Goal: Information Seeking & Learning: Learn about a topic

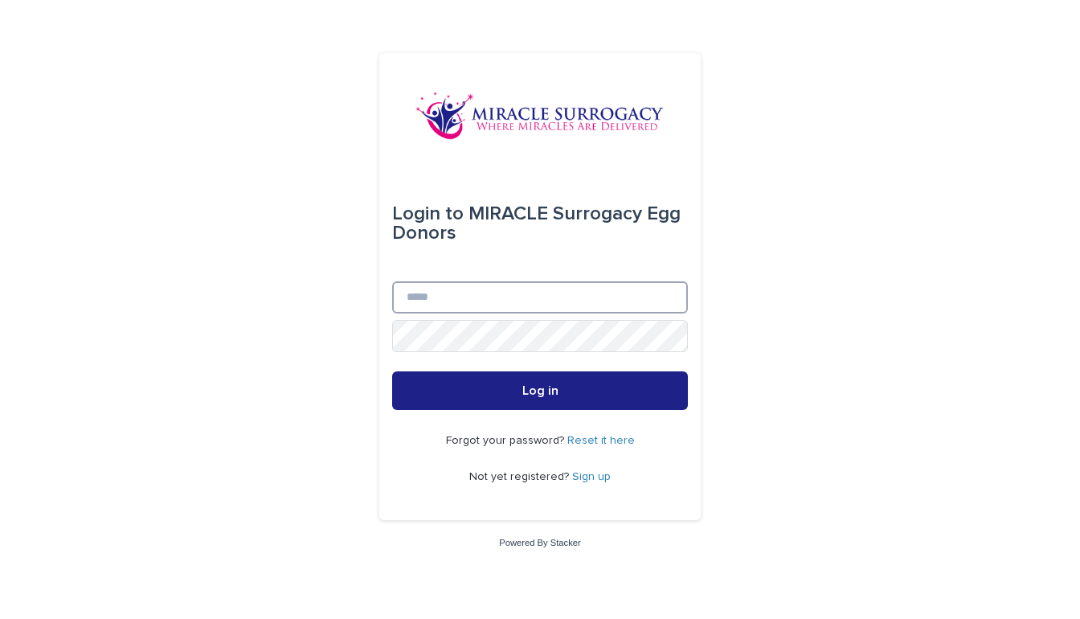
click at [455, 296] on input "Email" at bounding box center [540, 297] width 296 height 32
type input "**********"
click at [540, 391] on button "Log in" at bounding box center [540, 390] width 296 height 39
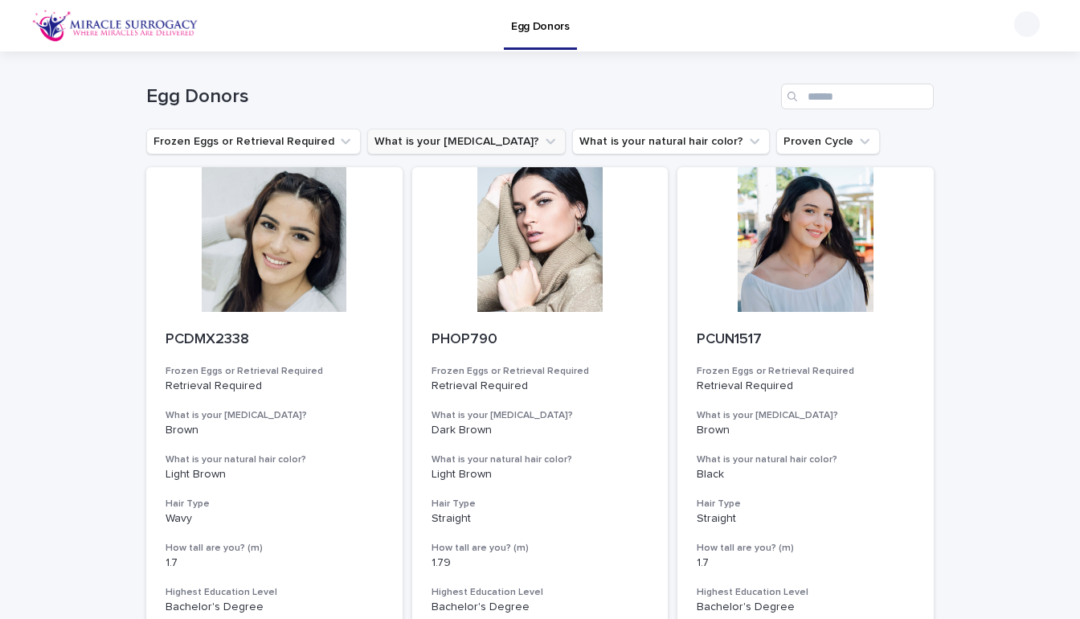
click at [484, 130] on button "What is your [MEDICAL_DATA]?" at bounding box center [466, 142] width 198 height 26
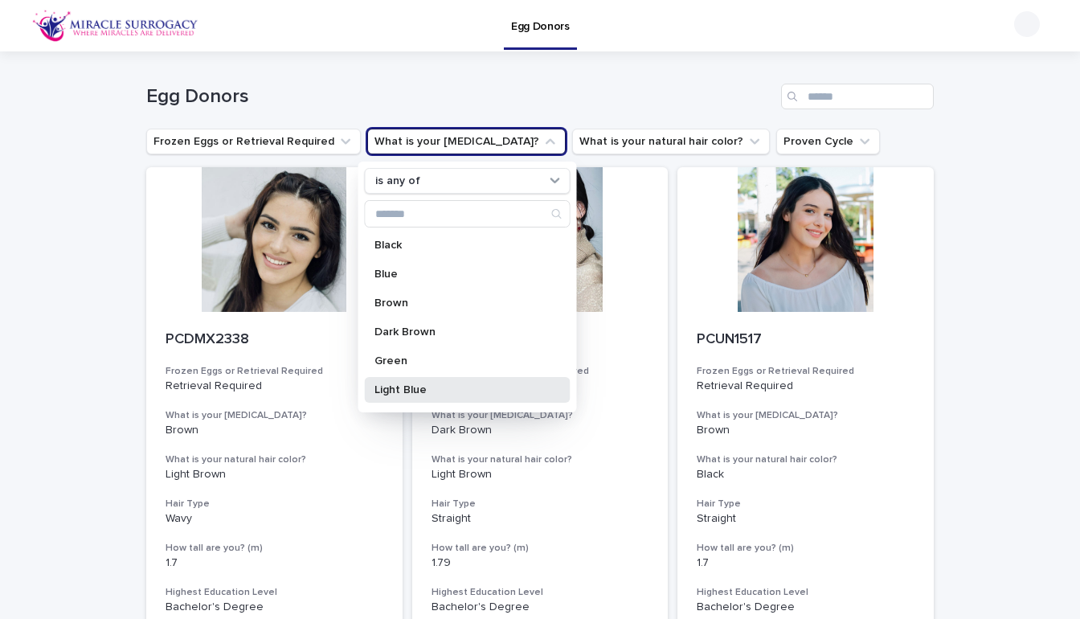
click at [413, 387] on p "Light Blue" at bounding box center [459, 389] width 170 height 11
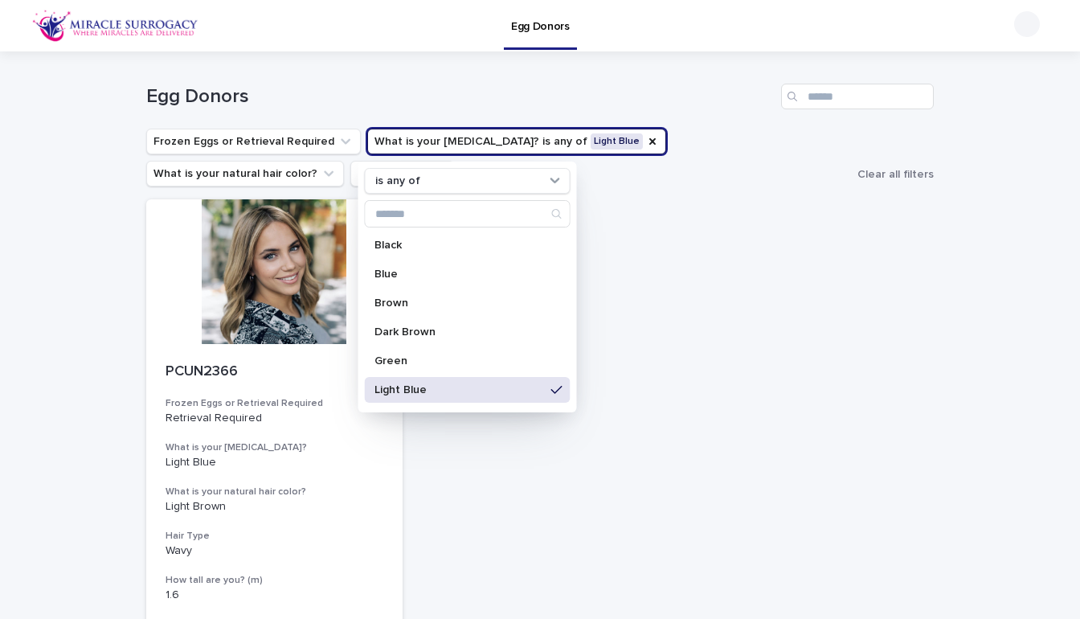
click at [468, 391] on p "Light Blue" at bounding box center [459, 389] width 170 height 11
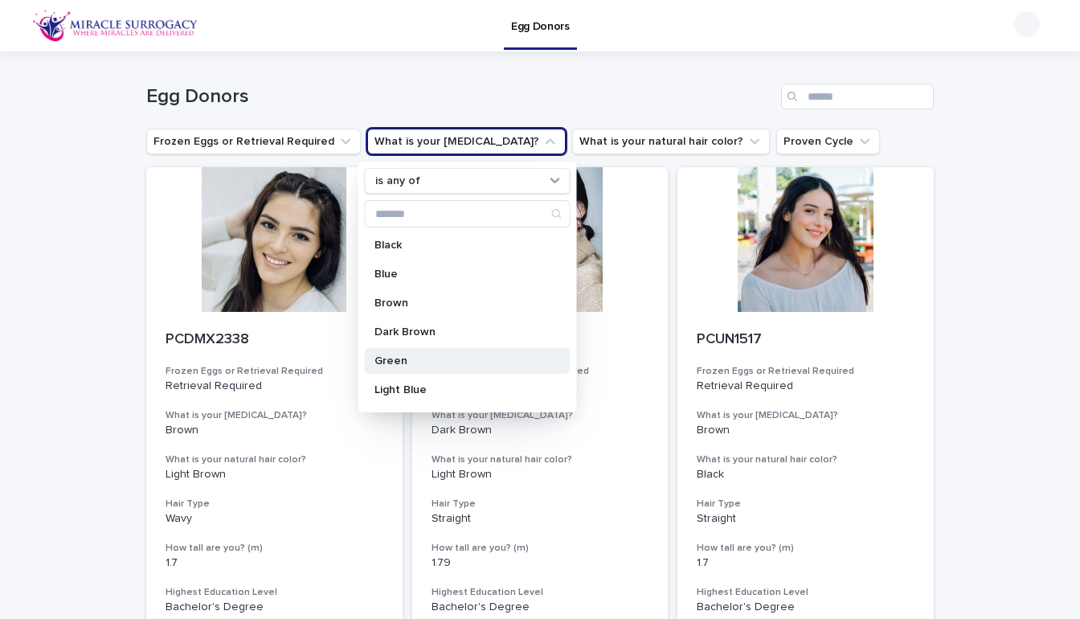
click at [463, 361] on p "Green" at bounding box center [459, 360] width 170 height 11
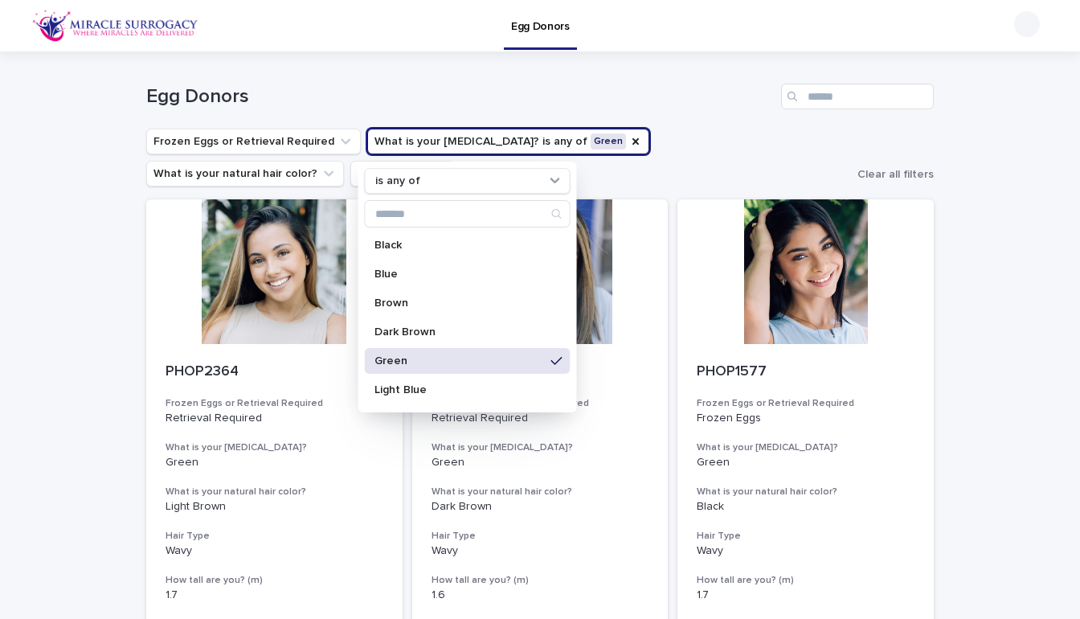
click at [531, 360] on p "Green" at bounding box center [459, 360] width 170 height 11
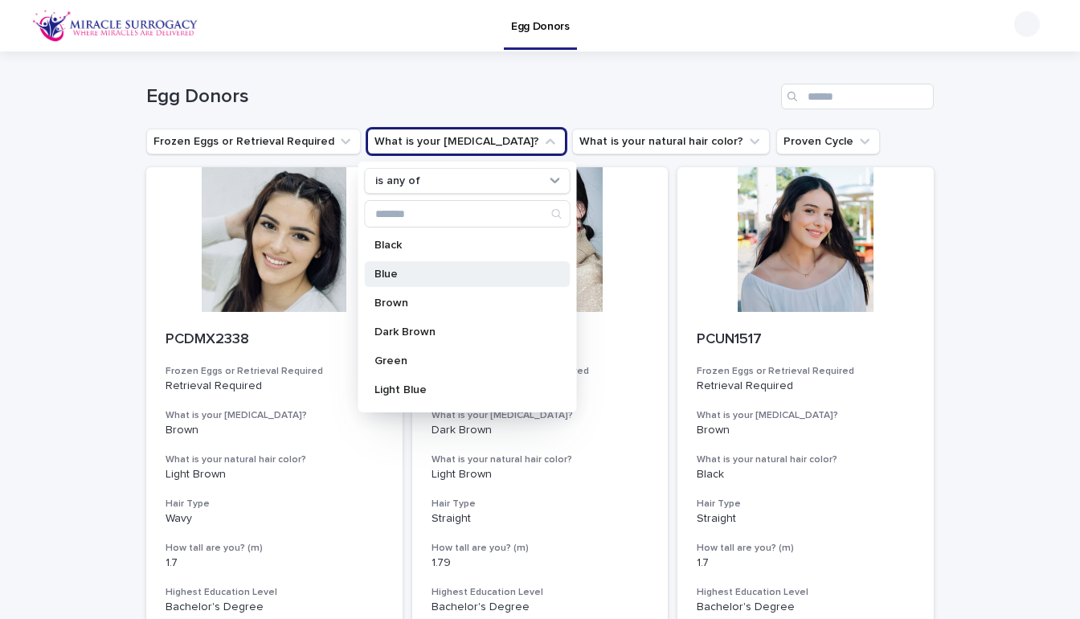
click at [511, 273] on p "Blue" at bounding box center [459, 273] width 170 height 11
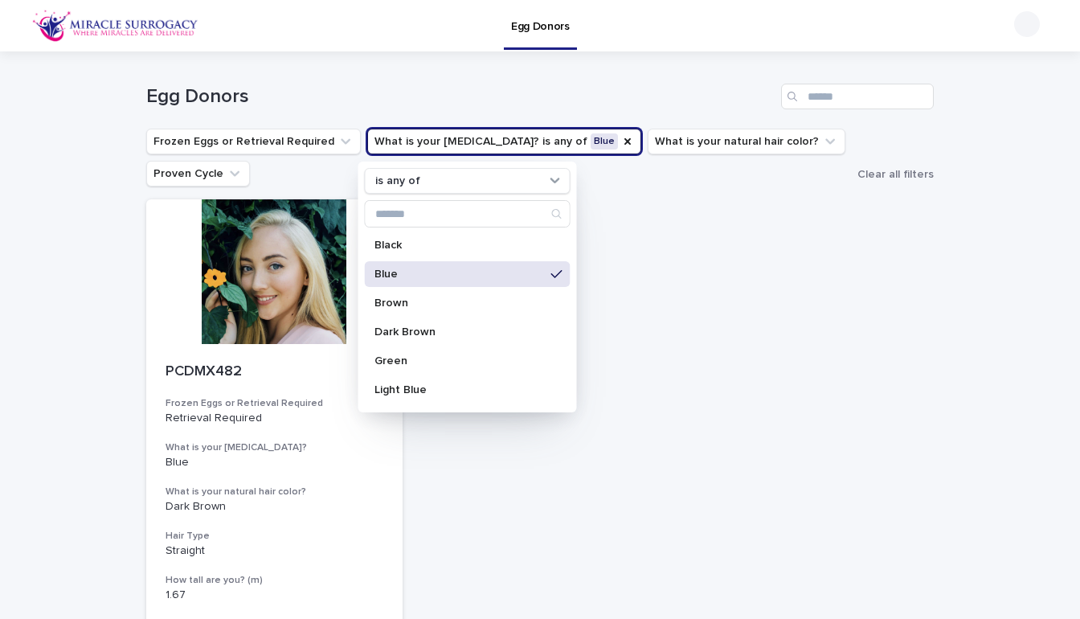
click at [511, 273] on p "Blue" at bounding box center [459, 273] width 170 height 11
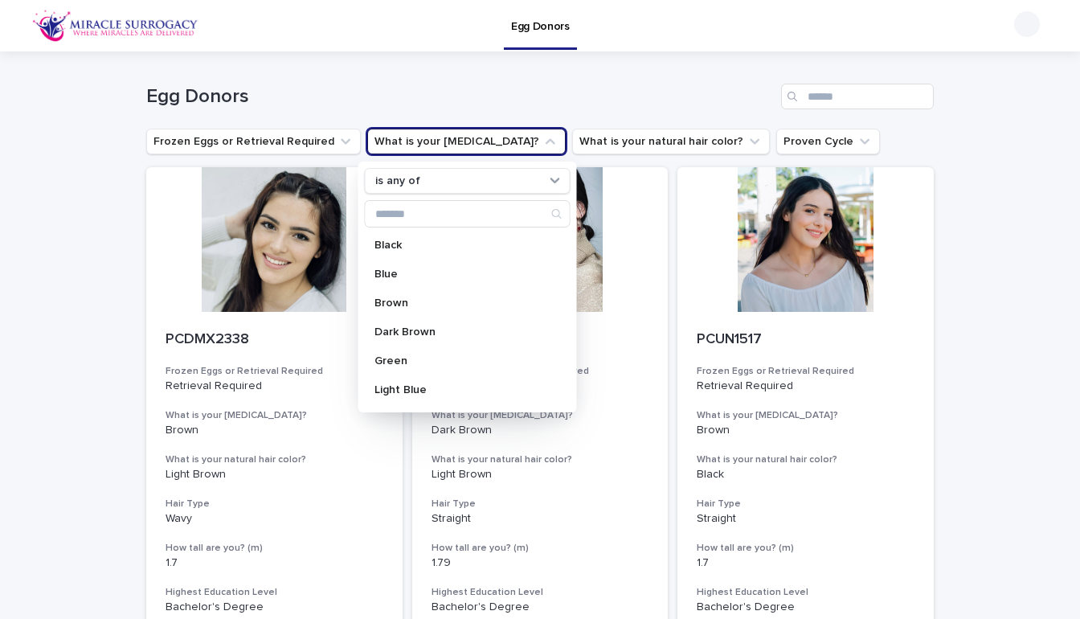
click at [1030, 10] on div "Egg Donors" at bounding box center [540, 25] width 1080 height 51
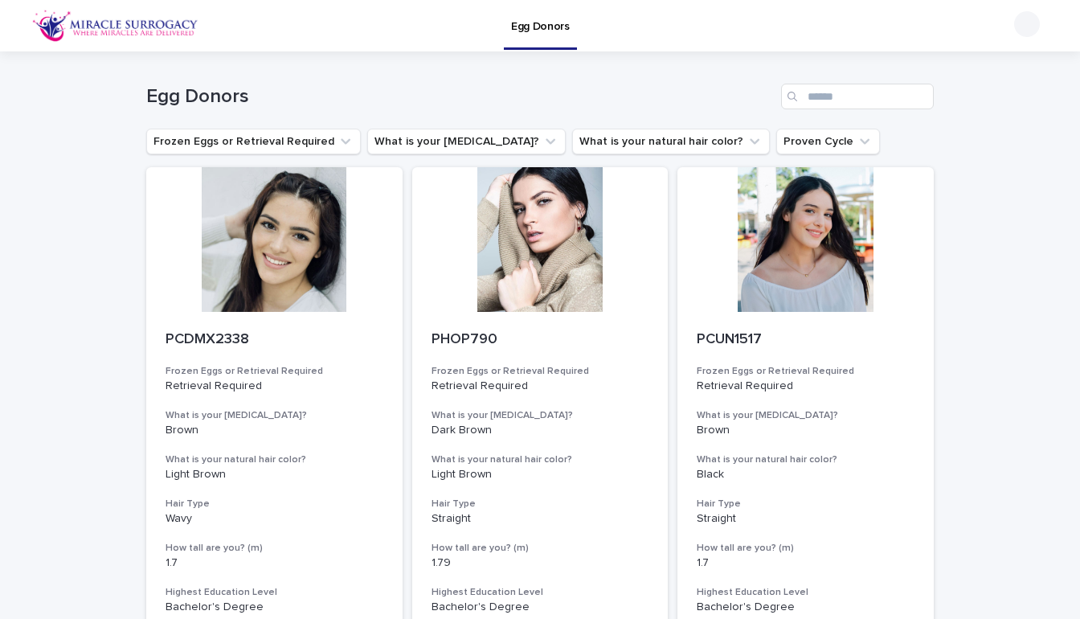
click at [1028, 21] on div at bounding box center [1027, 24] width 26 height 26
click at [1004, 62] on p "Log Out" at bounding box center [1011, 69] width 101 height 27
